Goal: Information Seeking & Learning: Learn about a topic

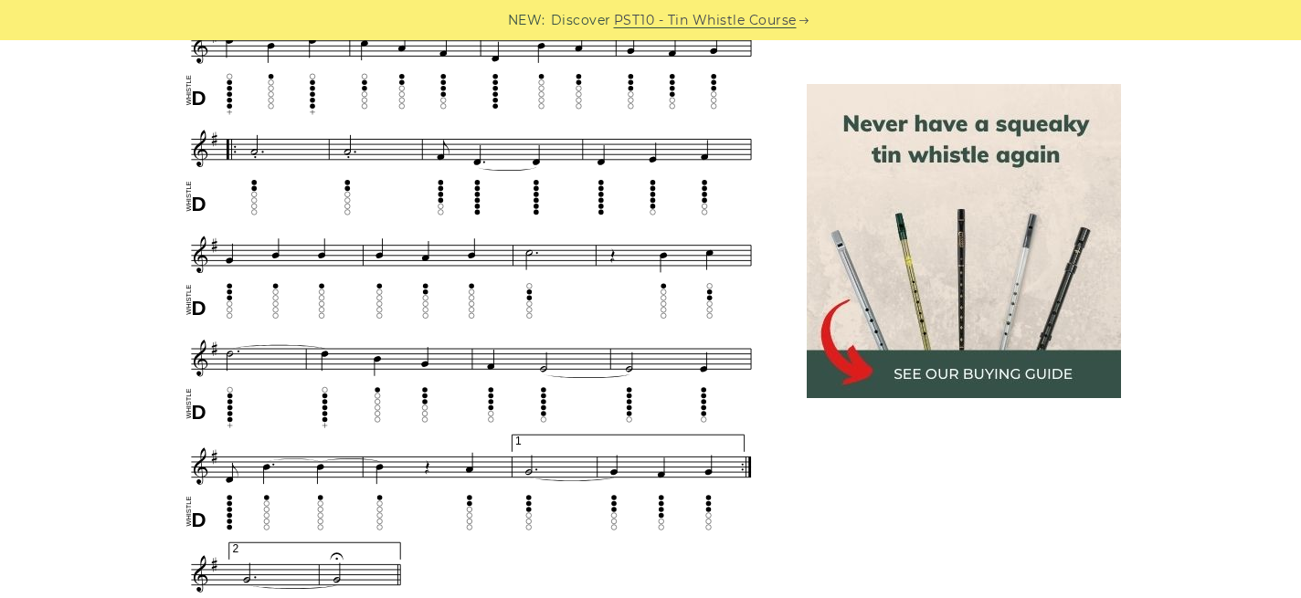
scroll to position [1046, 0]
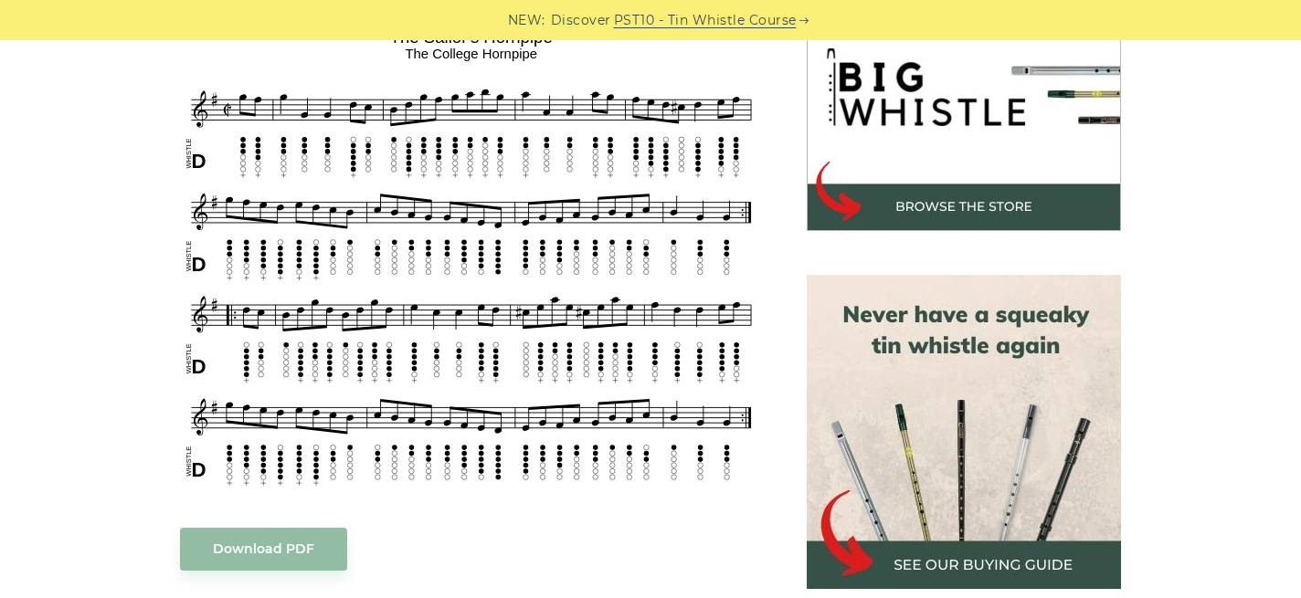
scroll to position [608, 0]
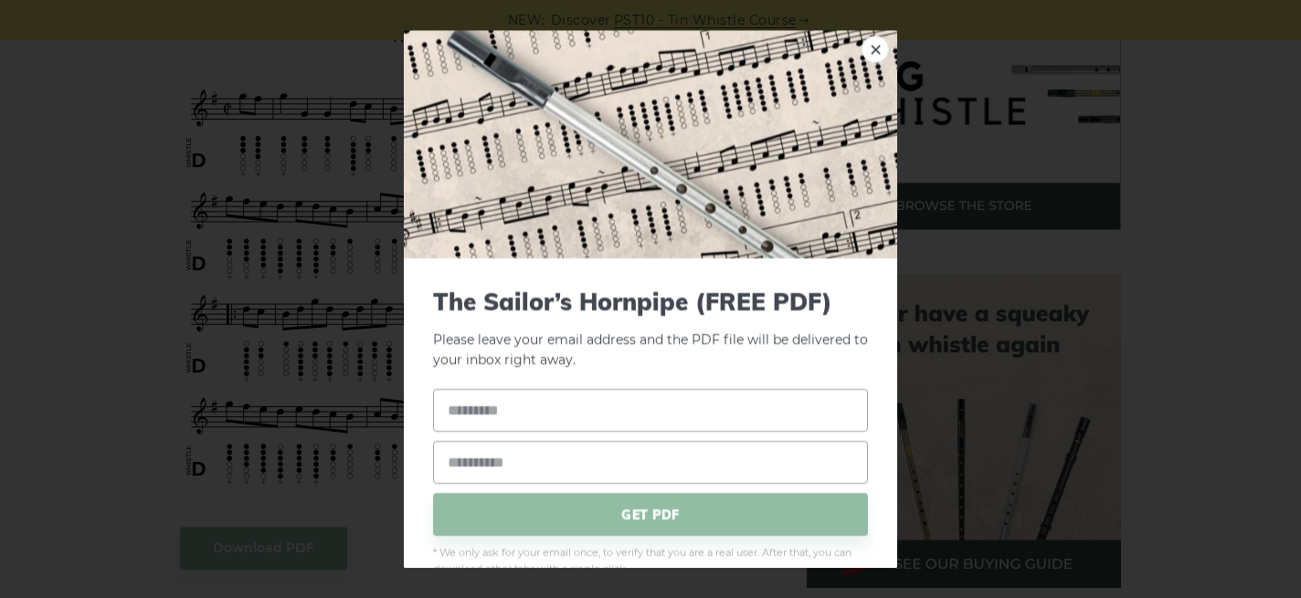
click at [167, 301] on div "× The Sailor’s Hornpipe (FREE PDF) Please leave your email address and the PDF …" at bounding box center [650, 299] width 1301 height 598
click at [167, 302] on div "× The Sailor’s Hornpipe (FREE PDF) Please leave your email address and the PDF …" at bounding box center [650, 299] width 1301 height 598
drag, startPoint x: 153, startPoint y: 299, endPoint x: 350, endPoint y: 127, distance: 260.9
click at [126, 165] on div "× The Sailor’s Hornpipe (FREE PDF) Please leave your email address and the PDF …" at bounding box center [650, 299] width 1301 height 598
click at [861, 56] on link "×" at bounding box center [874, 49] width 27 height 27
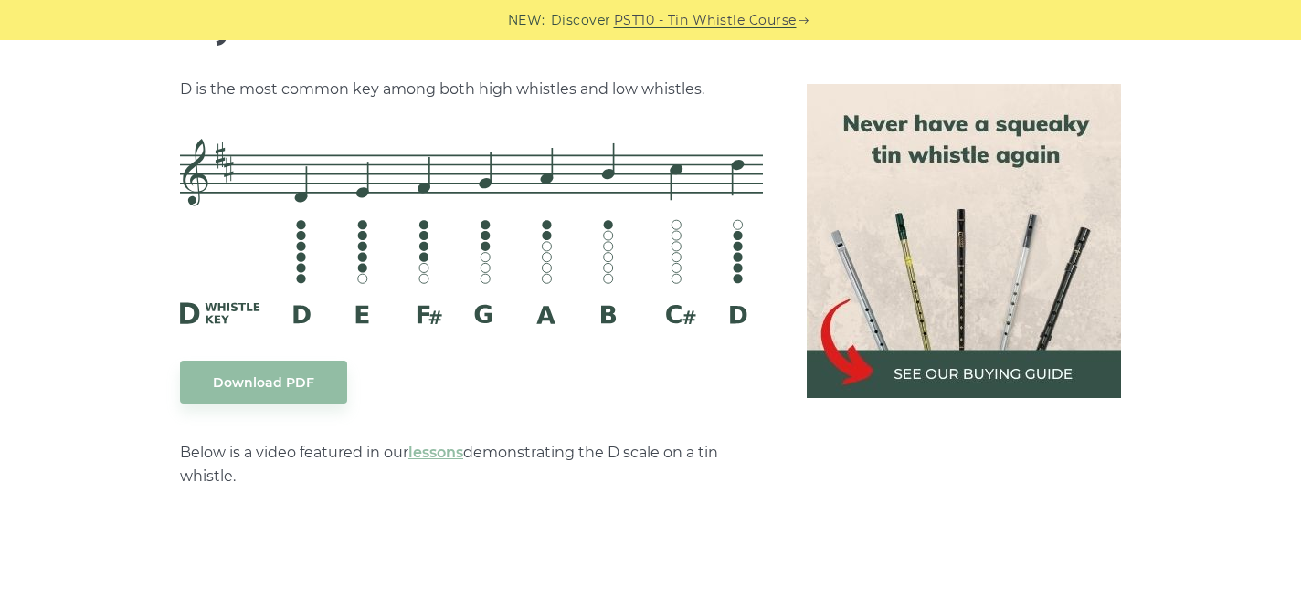
scroll to position [2941, 0]
